Goal: Book appointment/travel/reservation

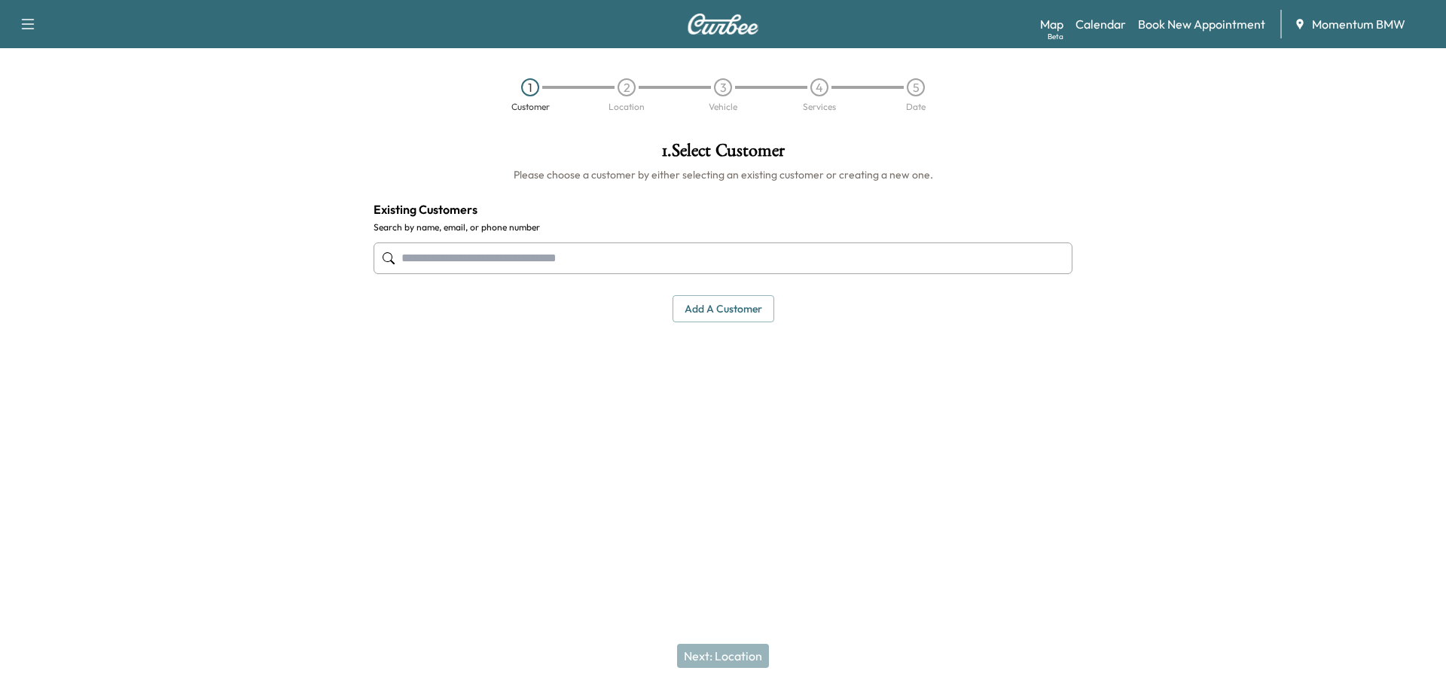
click at [1096, 20] on link "Calendar" at bounding box center [1100, 24] width 50 height 18
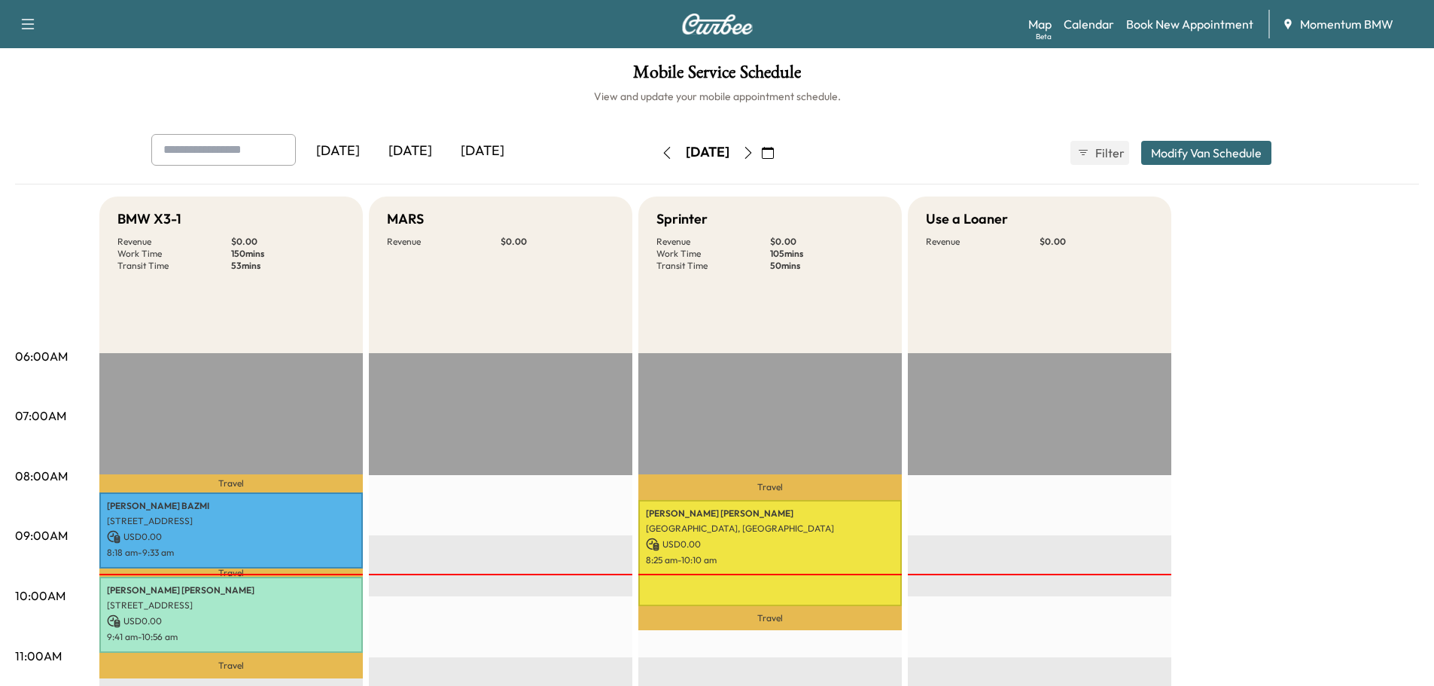
scroll to position [75, 0]
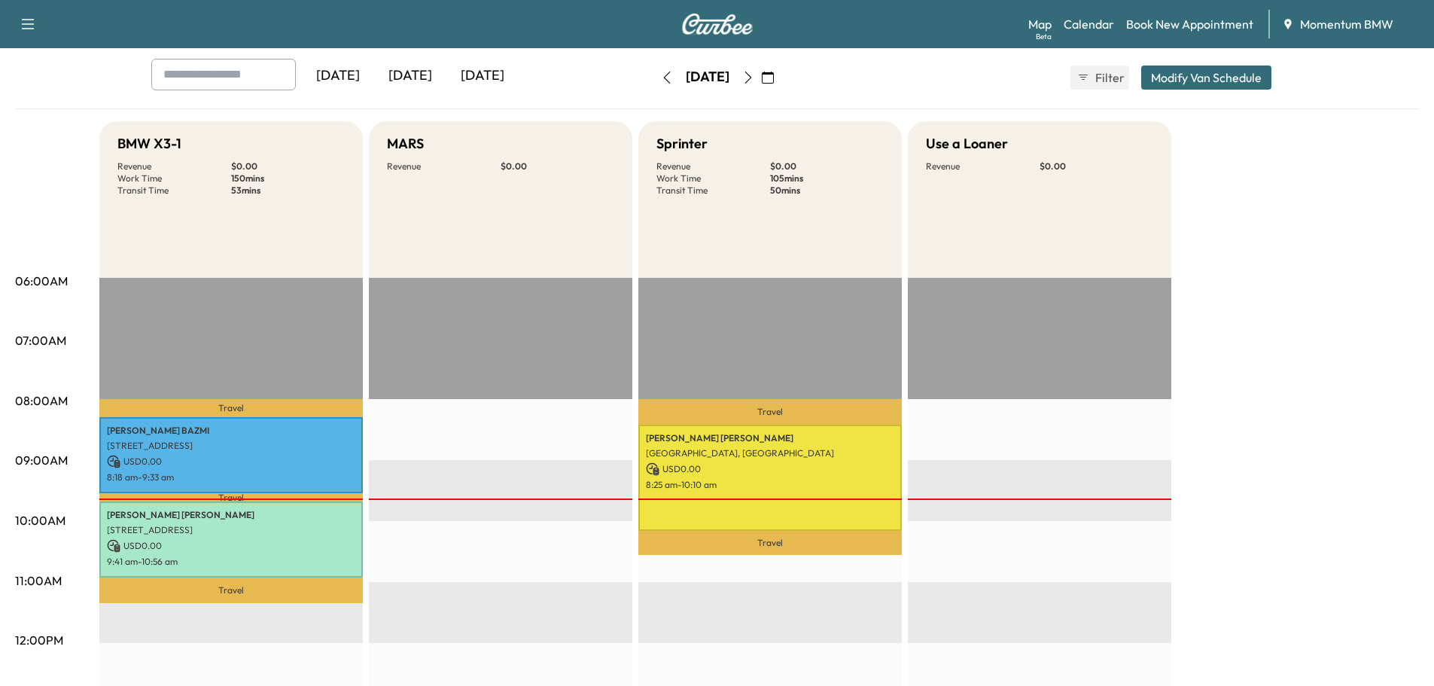
click at [1039, 26] on link "Map Beta" at bounding box center [1039, 24] width 23 height 18
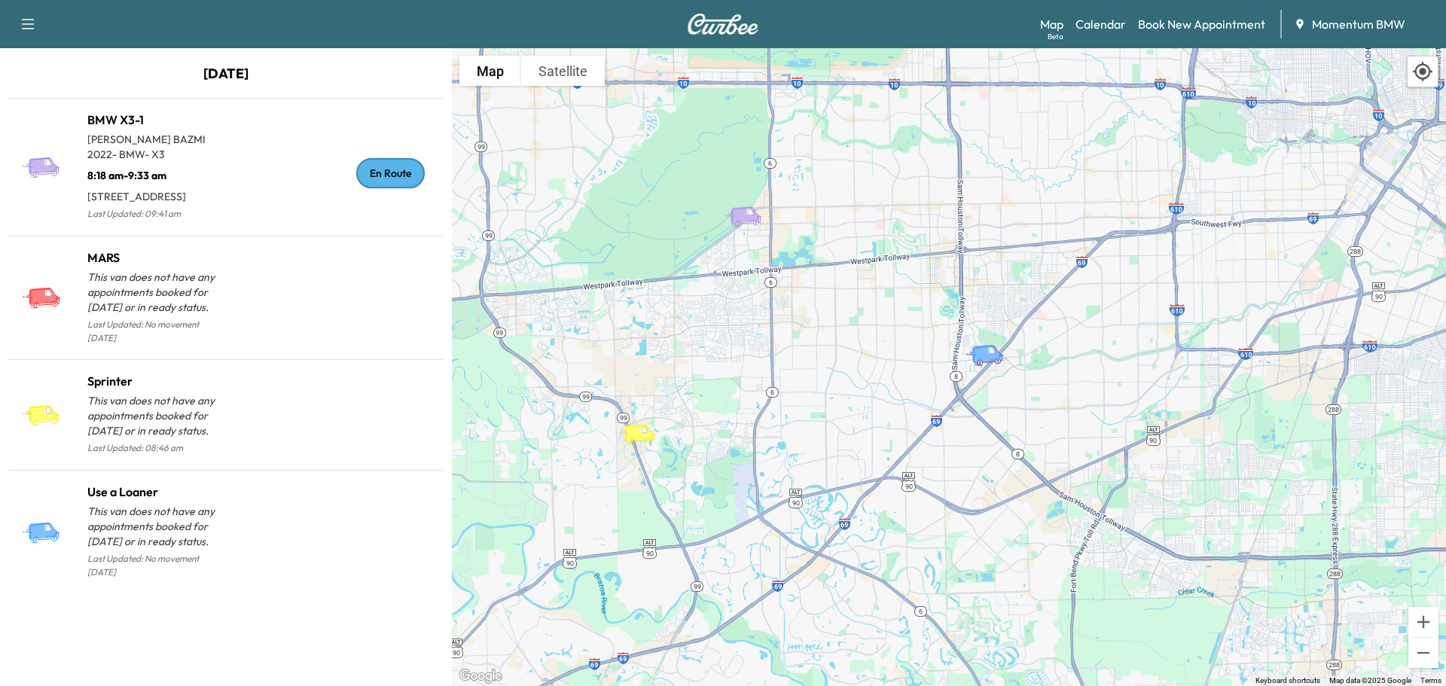
click at [1048, 23] on link "Map Beta" at bounding box center [1051, 24] width 23 height 18
click at [1100, 24] on link "Calendar" at bounding box center [1100, 24] width 50 height 18
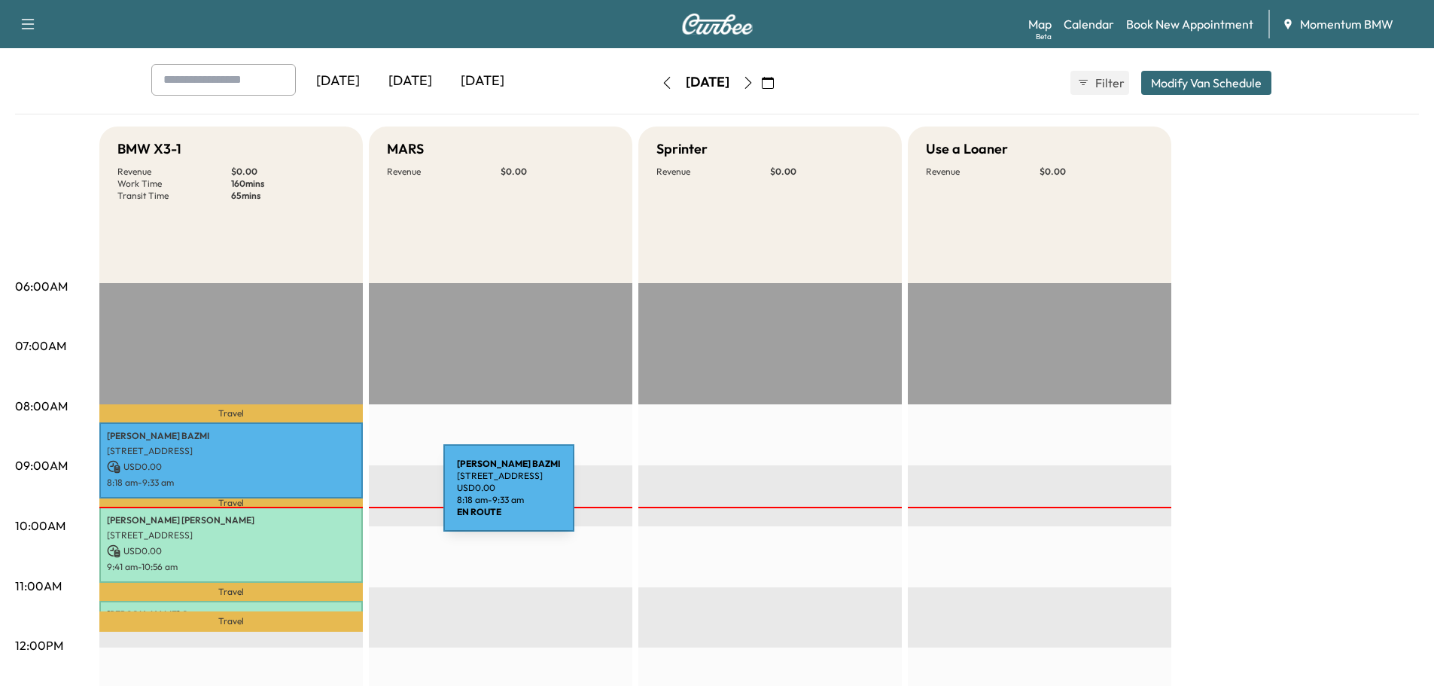
scroll to position [226, 0]
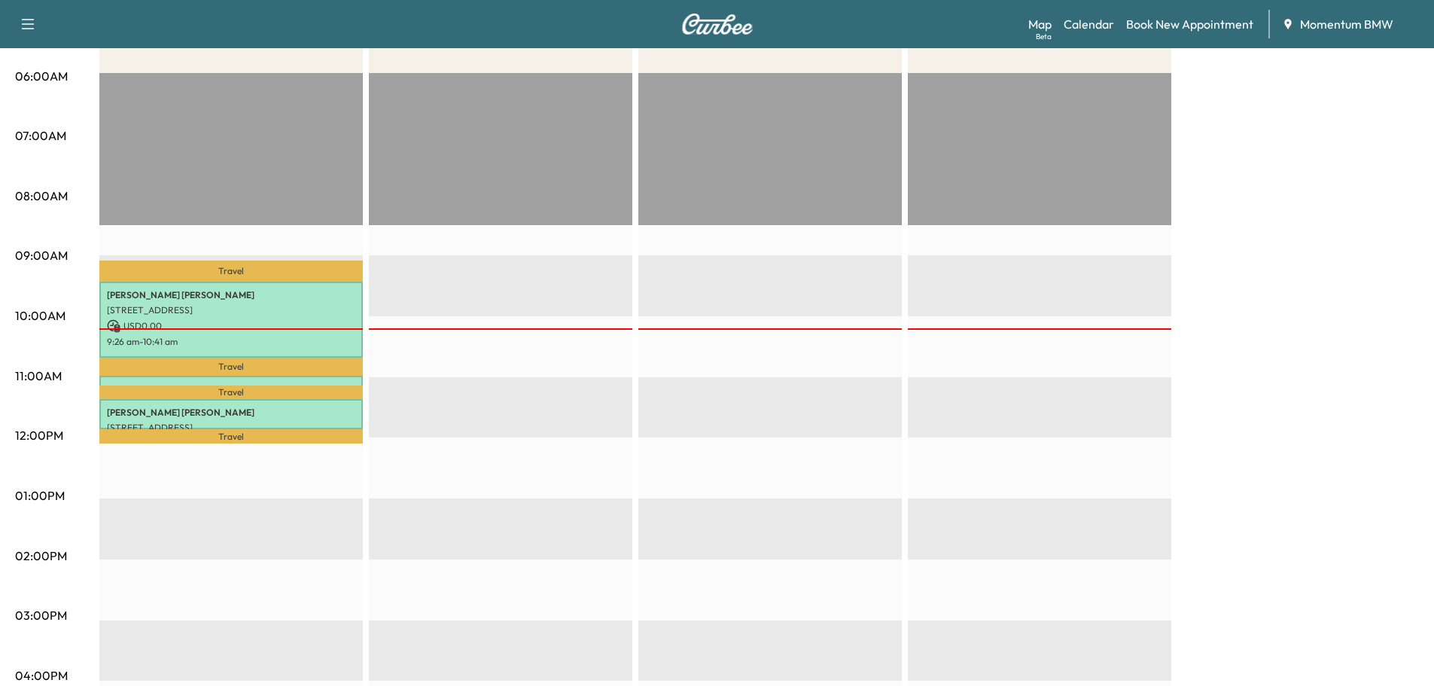
scroll to position [301, 0]
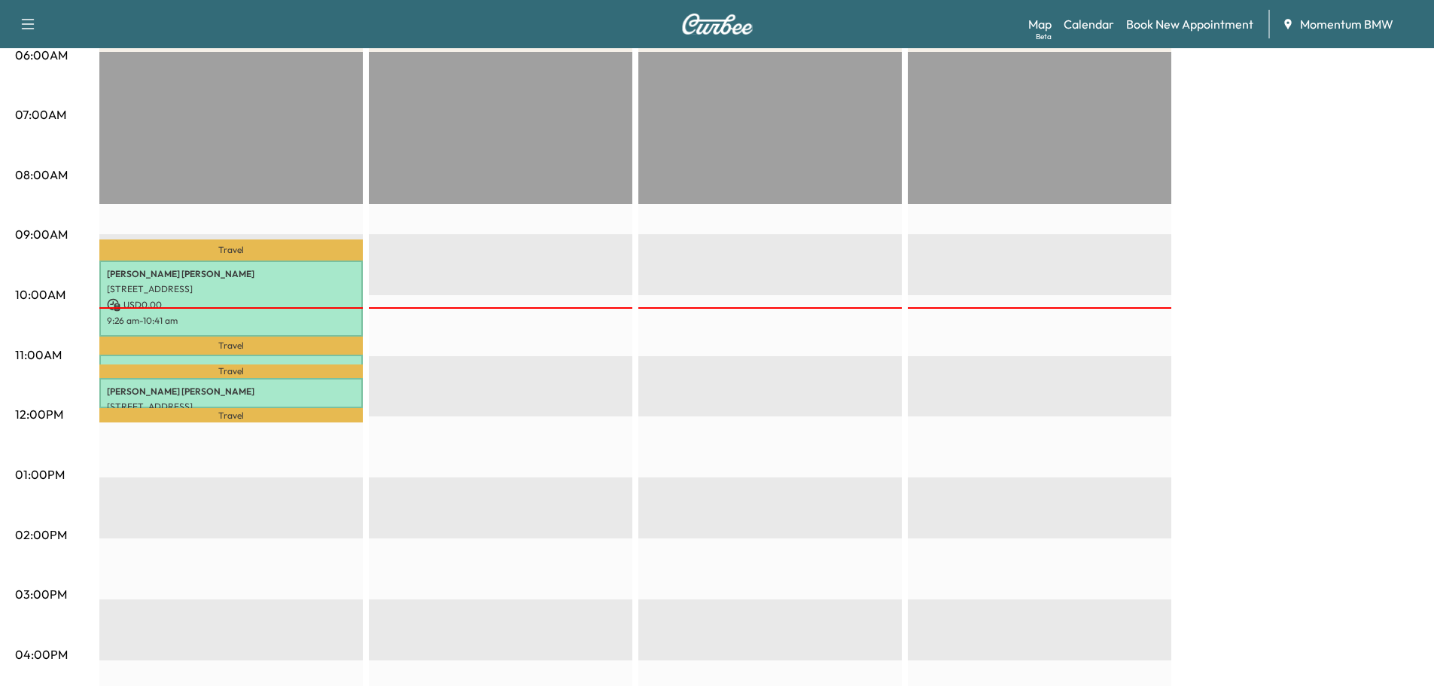
click at [1105, 30] on link "Calendar" at bounding box center [1089, 24] width 50 height 18
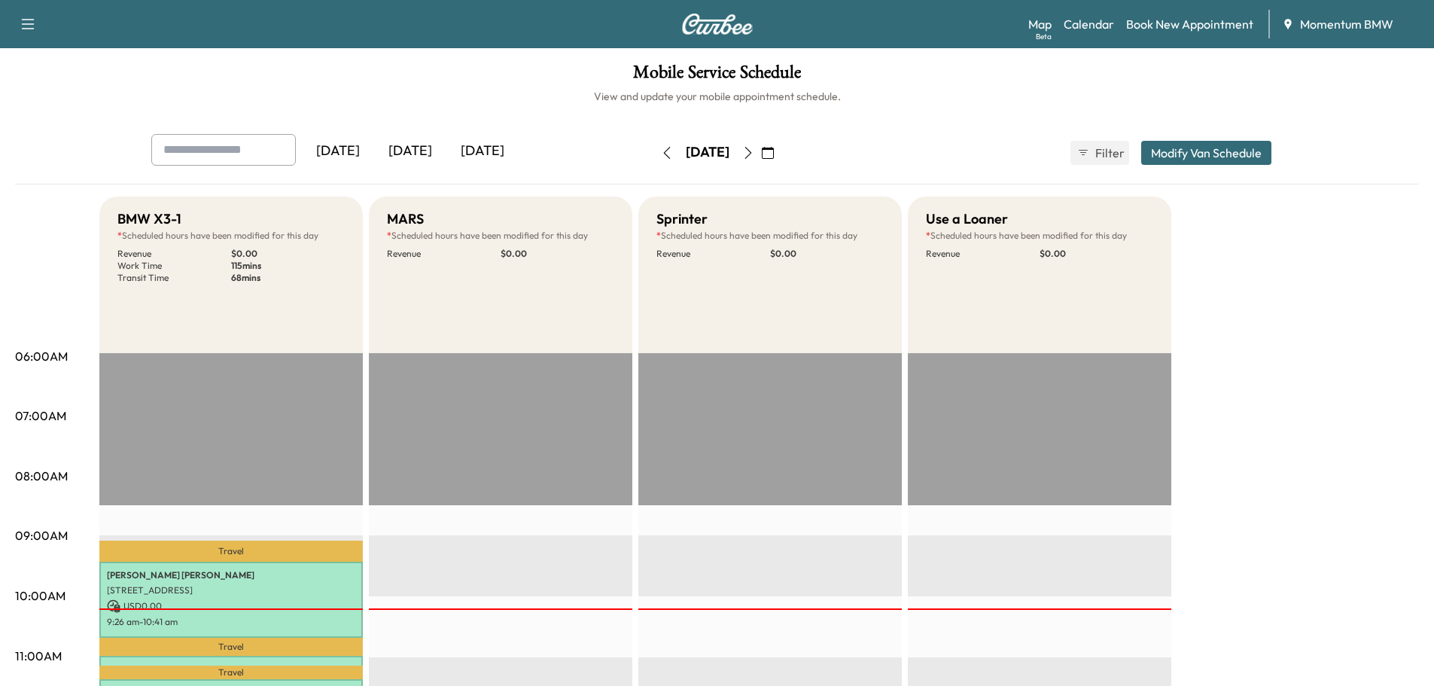
click at [661, 156] on icon "button" at bounding box center [667, 153] width 12 height 12
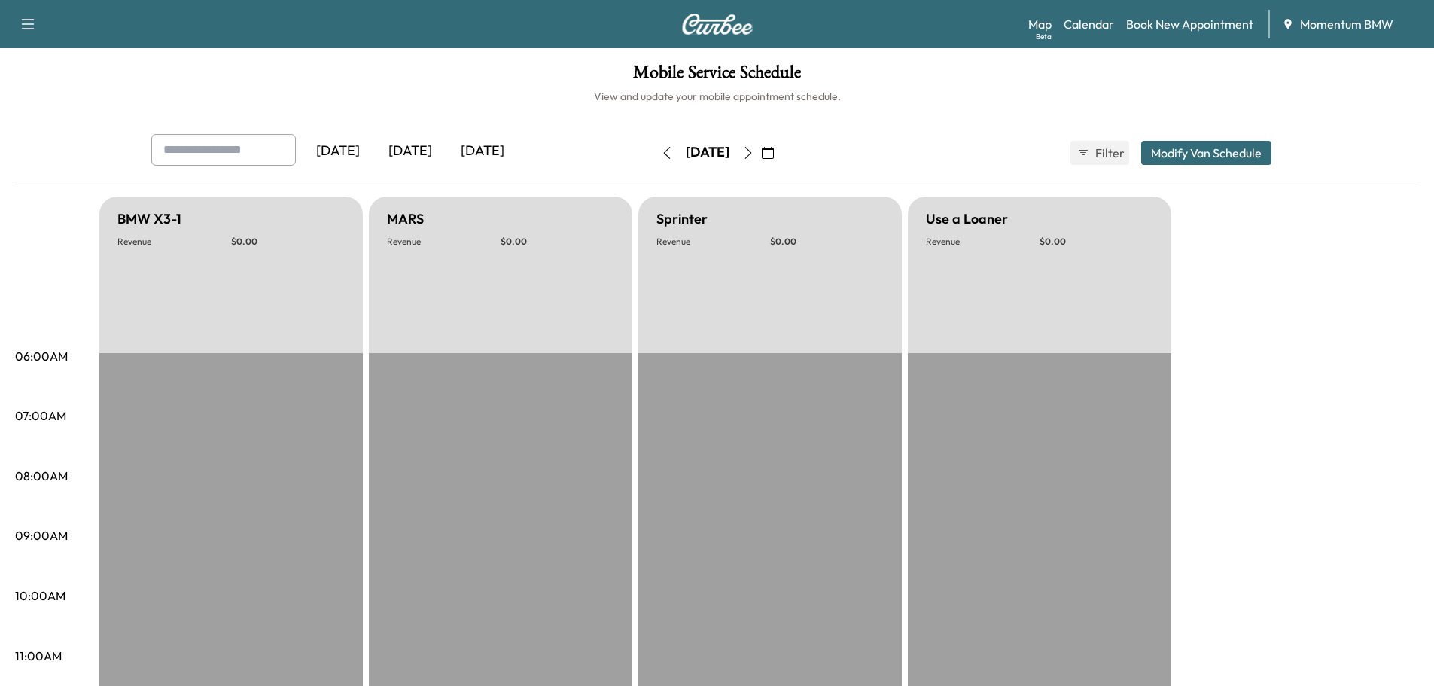
click at [661, 151] on icon "button" at bounding box center [667, 153] width 12 height 12
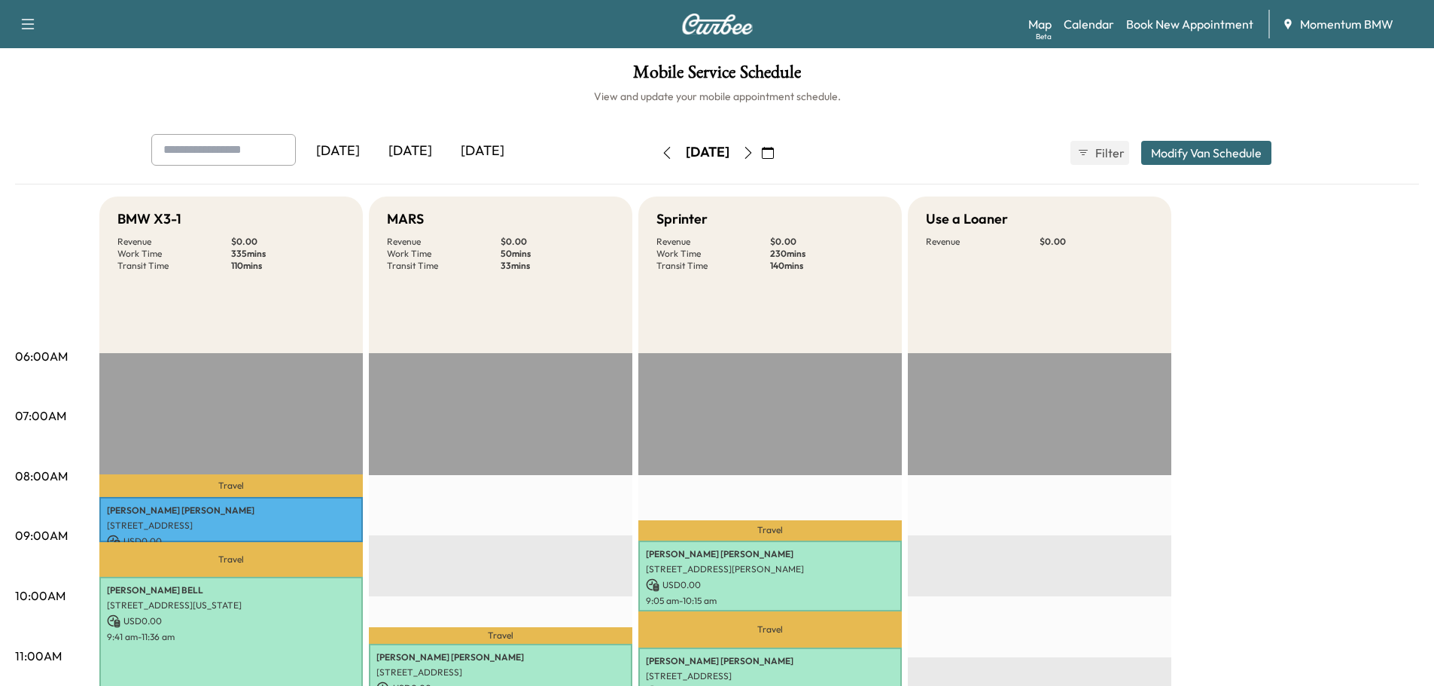
click at [654, 150] on button "button" at bounding box center [667, 153] width 26 height 24
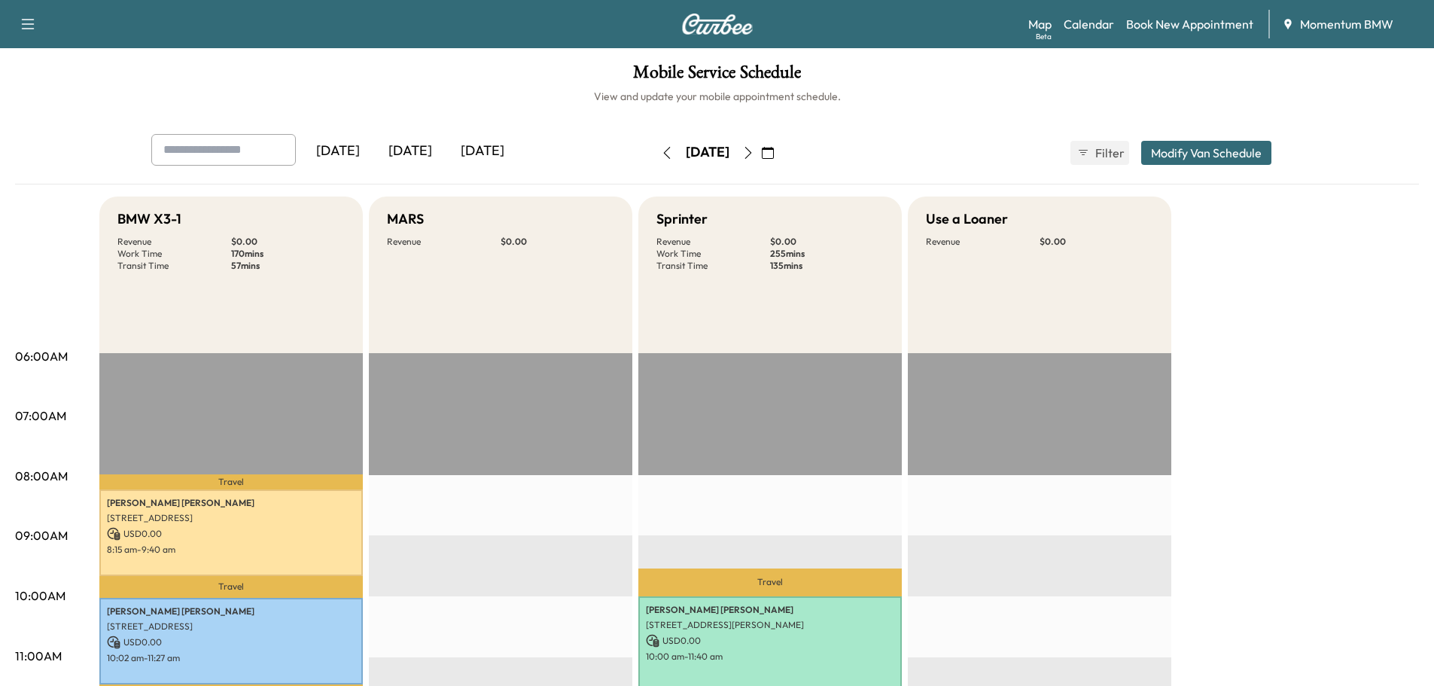
click at [751, 151] on icon "button" at bounding box center [748, 153] width 7 height 12
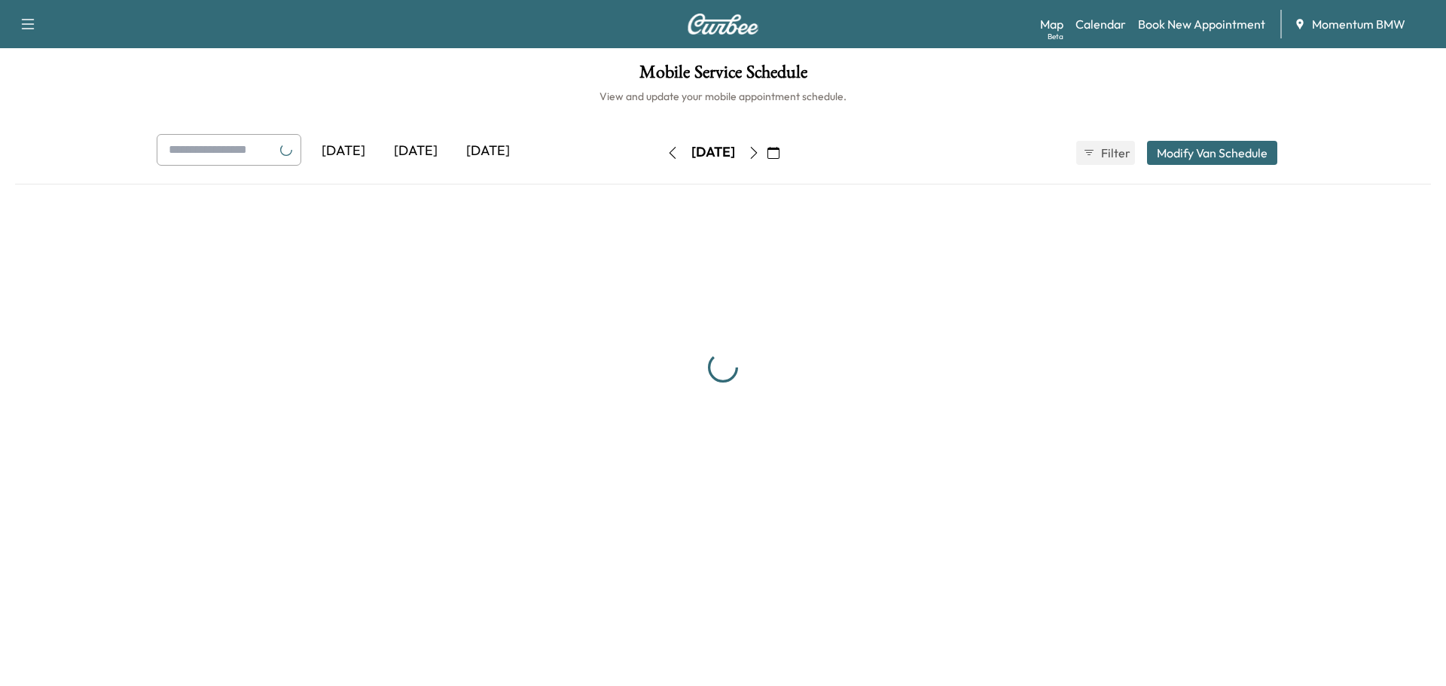
click at [757, 151] on icon "button" at bounding box center [754, 153] width 7 height 12
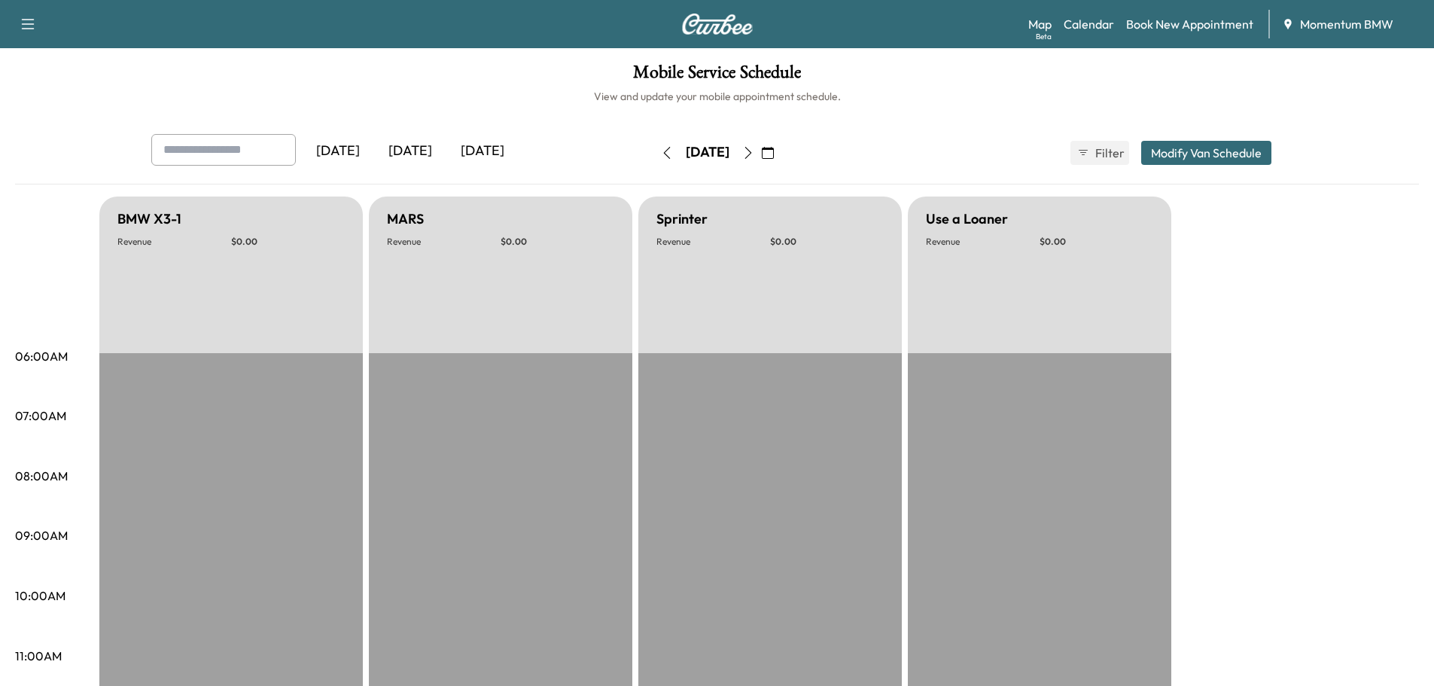
click at [754, 151] on icon "button" at bounding box center [748, 153] width 12 height 12
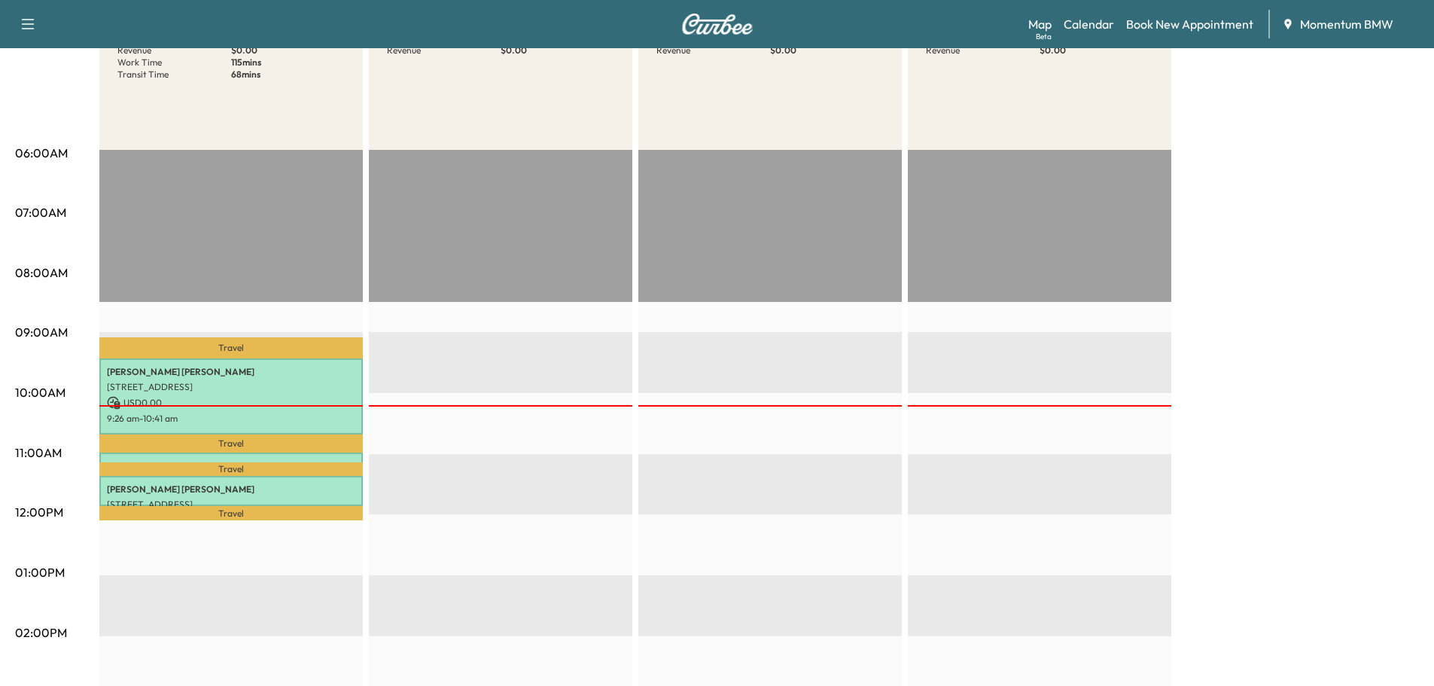
scroll to position [226, 0]
